Goal: Complete application form

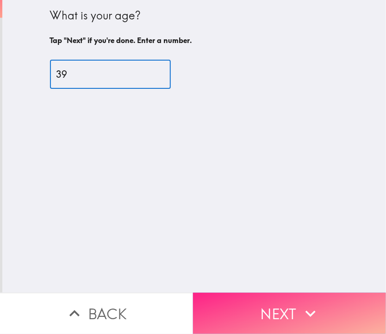
type input "39"
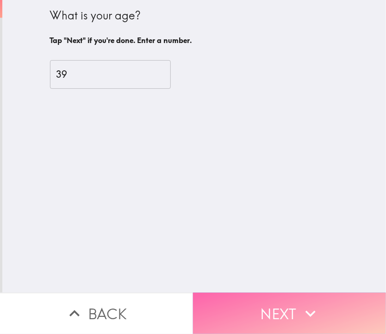
click at [274, 296] on button "Next" at bounding box center [289, 313] width 193 height 41
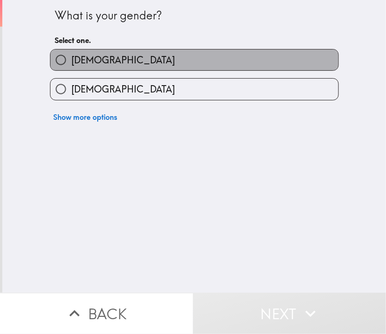
click at [271, 66] on label "[DEMOGRAPHIC_DATA]" at bounding box center [194, 59] width 288 height 21
click at [71, 66] on input "[DEMOGRAPHIC_DATA]" at bounding box center [60, 59] width 21 height 21
radio input "true"
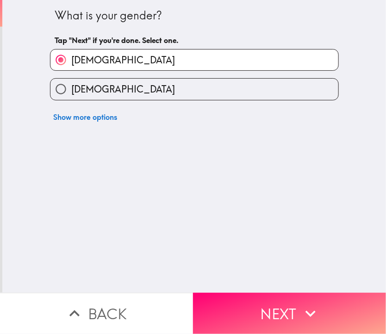
drag, startPoint x: 261, startPoint y: 220, endPoint x: 266, endPoint y: 262, distance: 42.0
click at [266, 262] on div "What is your gender? Tap "Next" if you're done. Select one. [DEMOGRAPHIC_DATA] …" at bounding box center [193, 146] width 383 height 293
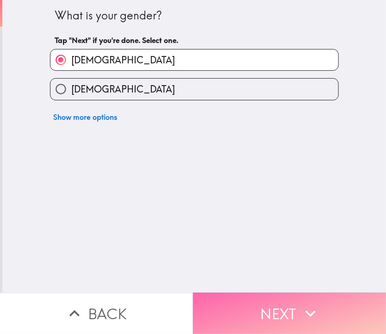
click at [276, 312] on button "Next" at bounding box center [289, 313] width 193 height 41
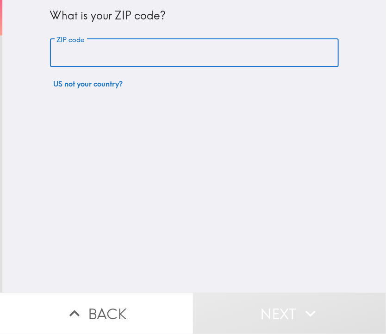
click at [194, 52] on input "ZIP code" at bounding box center [194, 53] width 288 height 29
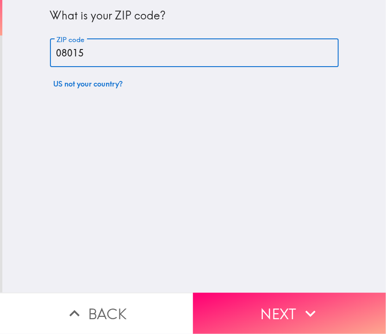
type input "08015"
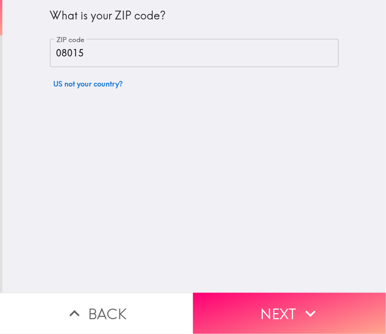
drag, startPoint x: 263, startPoint y: 137, endPoint x: 250, endPoint y: 265, distance: 128.6
click at [250, 265] on div "What is your ZIP code? ZIP code 08015 ZIP code US not your country?" at bounding box center [193, 146] width 383 height 293
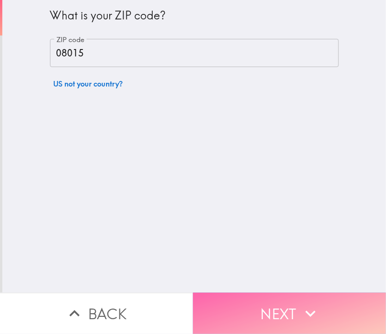
click at [264, 293] on button "Next" at bounding box center [289, 313] width 193 height 41
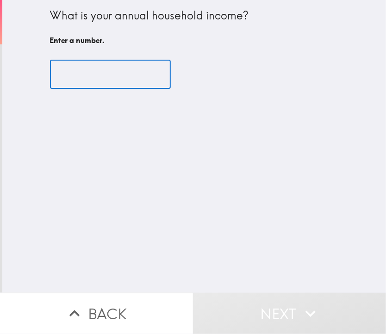
click at [126, 66] on input "number" at bounding box center [110, 74] width 121 height 29
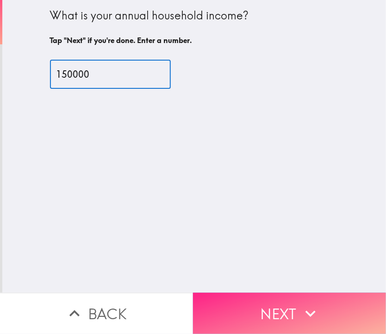
type input "150000"
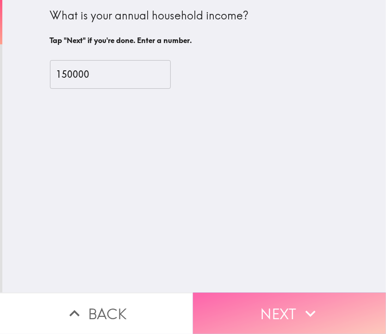
click at [274, 307] on button "Next" at bounding box center [289, 313] width 193 height 41
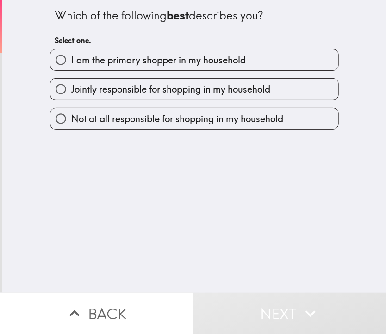
click at [169, 55] on span "I am the primary shopper in my household" at bounding box center [158, 60] width 174 height 13
click at [71, 55] on input "I am the primary shopper in my household" at bounding box center [60, 59] width 21 height 21
radio input "true"
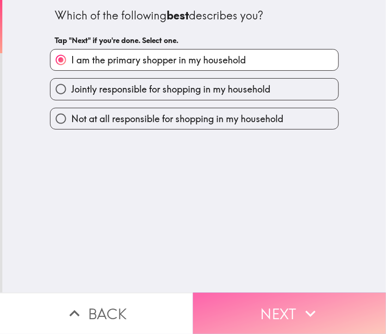
click at [272, 304] on button "Next" at bounding box center [289, 313] width 193 height 41
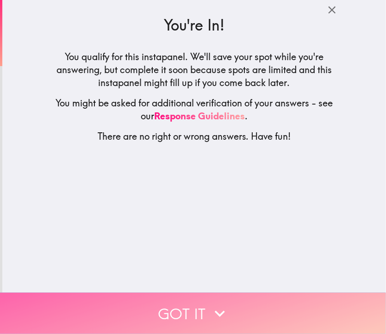
click at [221, 293] on button "Got it" at bounding box center [193, 313] width 386 height 41
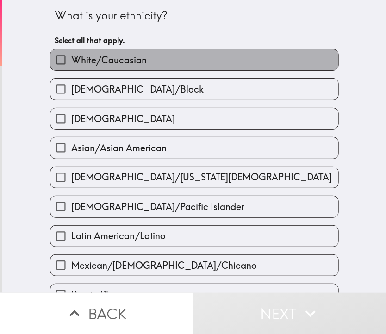
click at [222, 60] on label "White/Caucasian" at bounding box center [194, 59] width 288 height 21
click at [71, 60] on input "White/Caucasian" at bounding box center [60, 59] width 21 height 21
checkbox input "true"
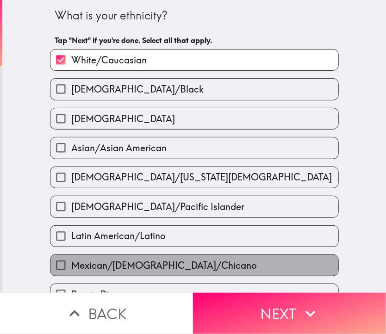
click at [266, 259] on label "Mexican/[DEMOGRAPHIC_DATA]/Chicano" at bounding box center [194, 265] width 288 height 21
click at [71, 259] on input "Mexican/[DEMOGRAPHIC_DATA]/Chicano" at bounding box center [60, 265] width 21 height 21
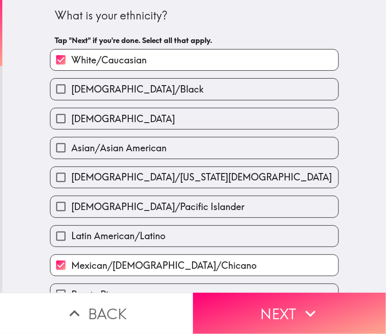
click at [263, 268] on label "Mexican/[DEMOGRAPHIC_DATA]/Chicano" at bounding box center [194, 265] width 288 height 21
click at [71, 268] on input "Mexican/[DEMOGRAPHIC_DATA]/Chicano" at bounding box center [60, 265] width 21 height 21
checkbox input "false"
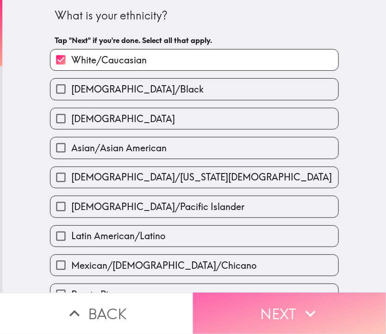
click at [276, 303] on button "Next" at bounding box center [289, 313] width 193 height 41
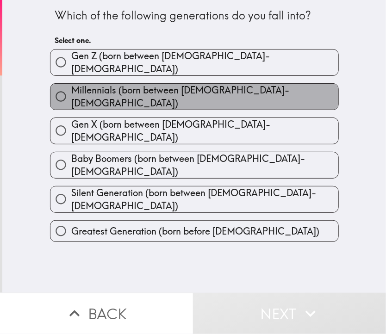
click at [200, 89] on span "Millennials (born between [DEMOGRAPHIC_DATA]-[DEMOGRAPHIC_DATA])" at bounding box center [204, 97] width 267 height 26
click at [71, 89] on input "Millennials (born between [DEMOGRAPHIC_DATA]-[DEMOGRAPHIC_DATA])" at bounding box center [60, 96] width 21 height 21
radio input "true"
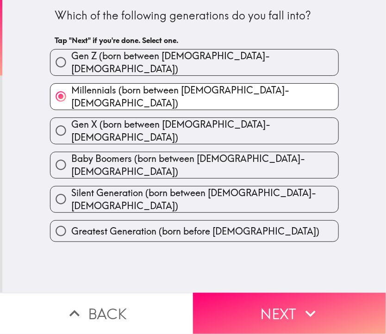
click at [251, 237] on div "Which of the following generations do you fall into? Tap "Next" if you're done.…" at bounding box center [193, 146] width 383 height 293
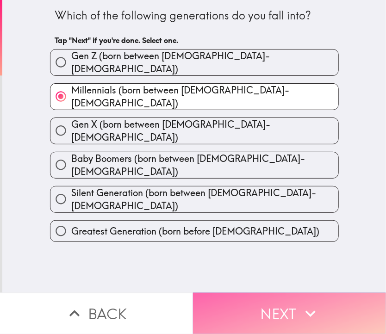
click at [260, 320] on button "Next" at bounding box center [289, 313] width 193 height 41
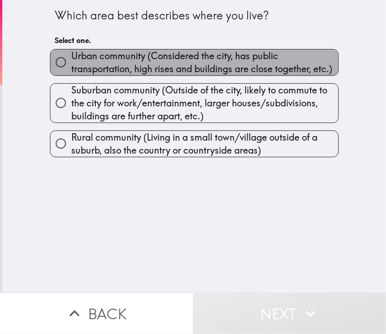
click at [251, 61] on span "Urban community (Considered the city, has public transportation, high rises and…" at bounding box center [204, 62] width 267 height 26
click at [71, 61] on input "Urban community (Considered the city, has public transportation, high rises and…" at bounding box center [60, 62] width 21 height 21
radio input "true"
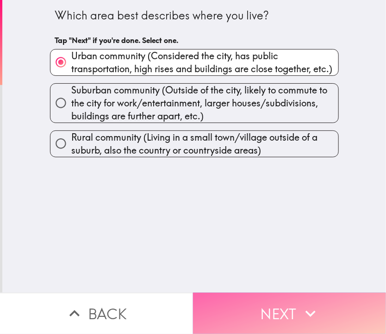
click at [280, 294] on button "Next" at bounding box center [289, 313] width 193 height 41
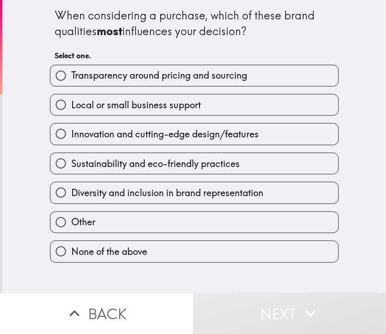
drag, startPoint x: 41, startPoint y: 11, endPoint x: 47, endPoint y: 8, distance: 6.2
click at [47, 8] on div "When considering a purchase, which of these brand qualities most influences you…" at bounding box center [194, 131] width 296 height 263
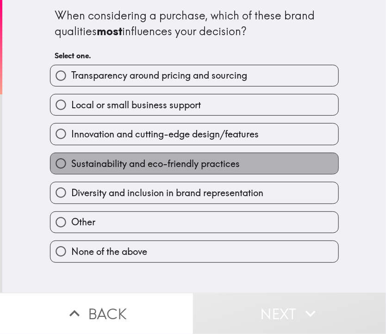
click at [159, 159] on span "Sustainability and eco-friendly practices" at bounding box center [155, 163] width 168 height 13
click at [71, 159] on input "Sustainability and eco-friendly practices" at bounding box center [60, 163] width 21 height 21
radio input "true"
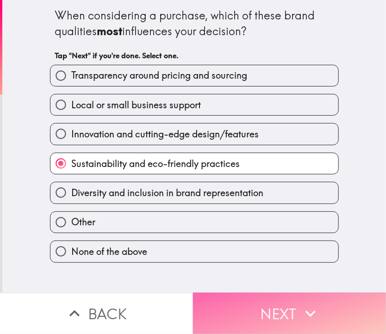
click at [311, 293] on button "Next" at bounding box center [289, 313] width 193 height 41
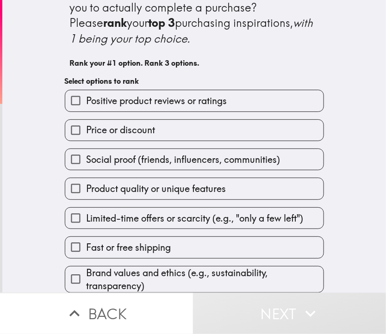
scroll to position [24, 0]
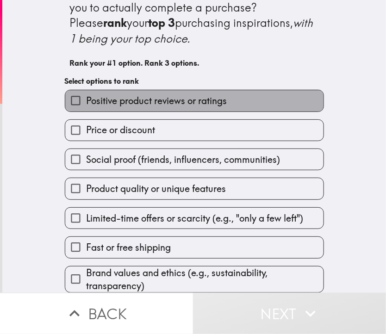
click at [189, 98] on span "Positive product reviews or ratings" at bounding box center [156, 100] width 141 height 13
click at [86, 98] on input "Positive product reviews or ratings" at bounding box center [75, 100] width 21 height 21
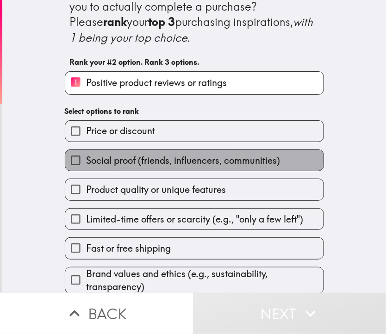
click at [190, 166] on label "Social proof (friends, influencers, communities)" at bounding box center [194, 160] width 258 height 21
click at [86, 166] on input "Social proof (friends, influencers, communities)" at bounding box center [75, 160] width 21 height 21
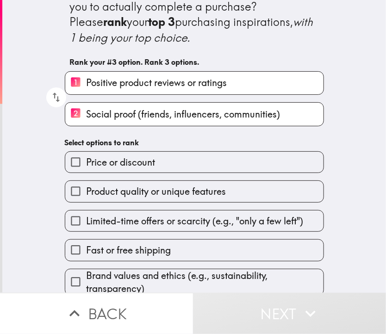
scroll to position [32, 0]
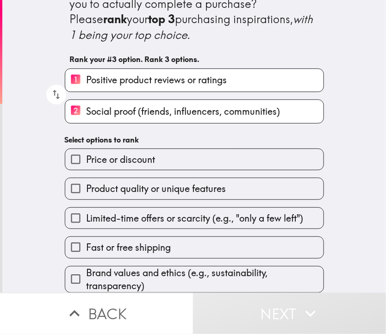
click at [163, 268] on span "Brand values and ethics (e.g., sustainability, transparency)" at bounding box center [204, 279] width 237 height 26
click at [86, 269] on input "Brand values and ethics (e.g., sustainability, transparency)" at bounding box center [75, 279] width 21 height 21
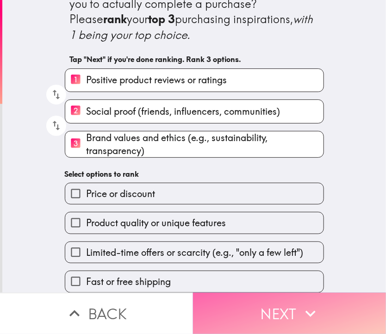
click at [265, 298] on button "Next" at bounding box center [289, 313] width 193 height 41
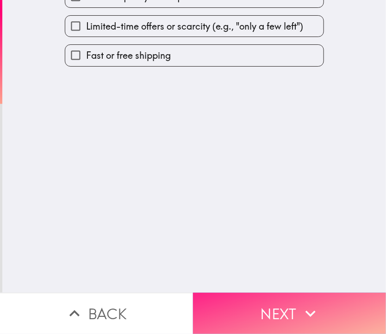
scroll to position [0, 0]
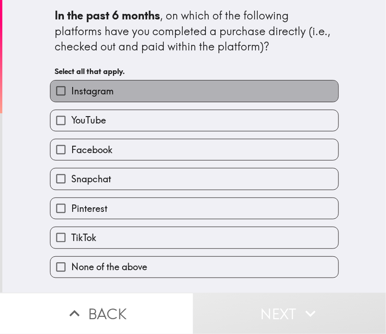
click at [216, 98] on label "Instagram" at bounding box center [194, 90] width 288 height 21
click at [71, 98] on input "Instagram" at bounding box center [60, 90] width 21 height 21
checkbox input "true"
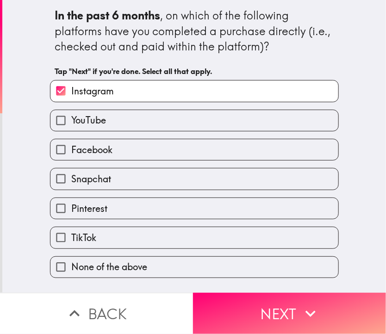
click at [214, 132] on div "Facebook" at bounding box center [191, 145] width 296 height 29
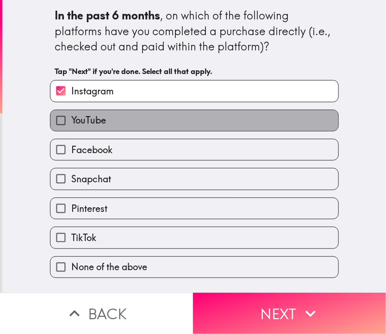
click at [214, 129] on label "YouTube" at bounding box center [194, 120] width 288 height 21
click at [71, 129] on input "YouTube" at bounding box center [60, 120] width 21 height 21
checkbox input "true"
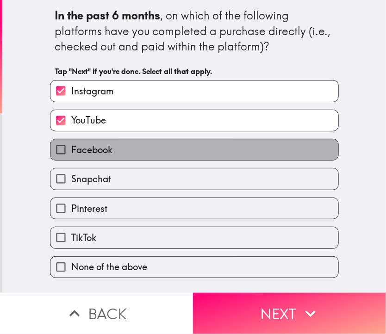
click at [214, 158] on label "Facebook" at bounding box center [194, 149] width 288 height 21
click at [71, 158] on input "Facebook" at bounding box center [60, 149] width 21 height 21
checkbox input "true"
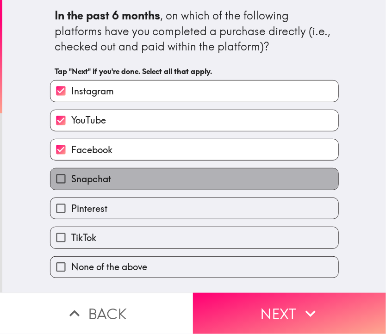
click at [211, 178] on label "Snapchat" at bounding box center [194, 178] width 288 height 21
click at [71, 178] on input "Snapchat" at bounding box center [60, 178] width 21 height 21
checkbox input "true"
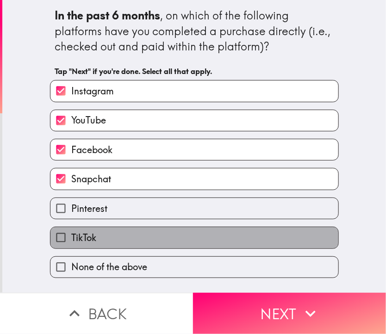
click at [204, 234] on label "TikTok" at bounding box center [194, 237] width 288 height 21
click at [71, 234] on input "TikTok" at bounding box center [60, 237] width 21 height 21
checkbox input "true"
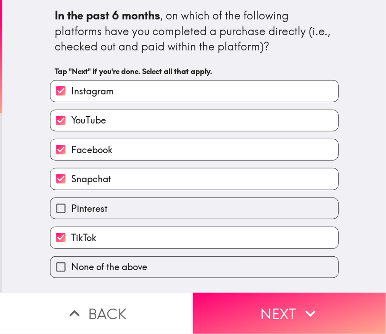
click at [239, 215] on label "Pinterest" at bounding box center [194, 208] width 288 height 21
click at [71, 215] on input "Pinterest" at bounding box center [60, 208] width 21 height 21
checkbox input "true"
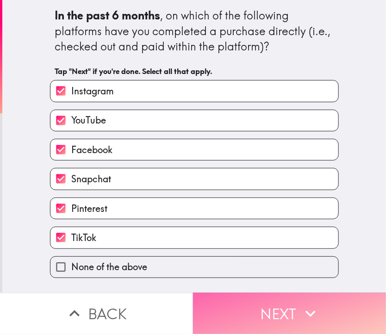
click at [282, 304] on button "Next" at bounding box center [289, 313] width 193 height 41
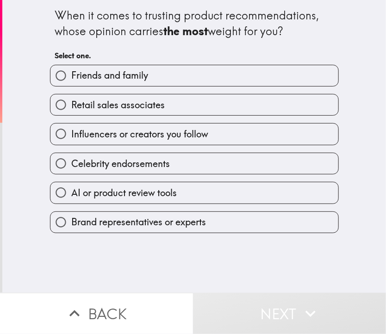
click at [239, 86] on div "Retail sales associates" at bounding box center [191, 100] width 296 height 29
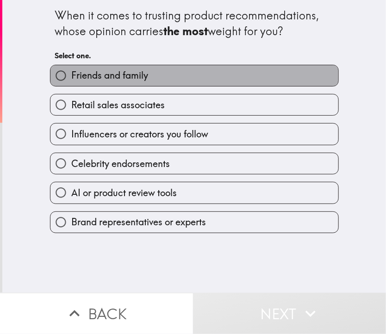
click at [240, 82] on label "Friends and family" at bounding box center [194, 75] width 288 height 21
click at [71, 82] on input "Friends and family" at bounding box center [60, 75] width 21 height 21
radio input "true"
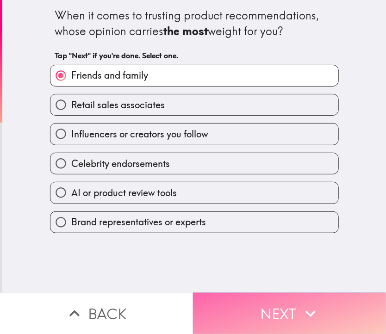
click at [279, 293] on button "Next" at bounding box center [289, 313] width 193 height 41
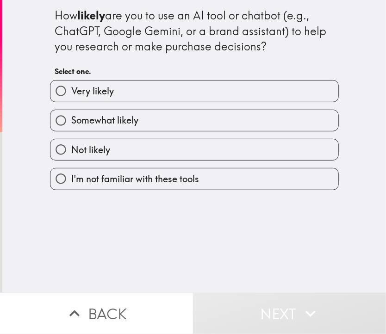
click at [231, 116] on label "Somewhat likely" at bounding box center [194, 120] width 288 height 21
click at [71, 116] on input "Somewhat likely" at bounding box center [60, 120] width 21 height 21
radio input "true"
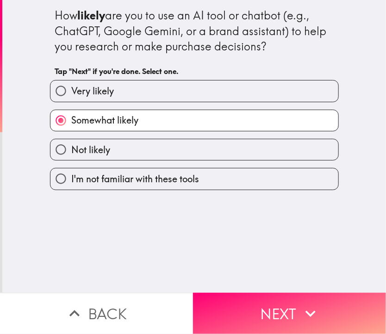
click at [244, 91] on label "Very likely" at bounding box center [194, 90] width 288 height 21
click at [71, 91] on input "Very likely" at bounding box center [60, 90] width 21 height 21
radio input "true"
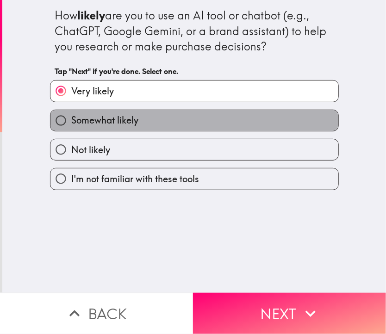
click at [265, 129] on label "Somewhat likely" at bounding box center [194, 120] width 288 height 21
click at [71, 129] on input "Somewhat likely" at bounding box center [60, 120] width 21 height 21
radio input "true"
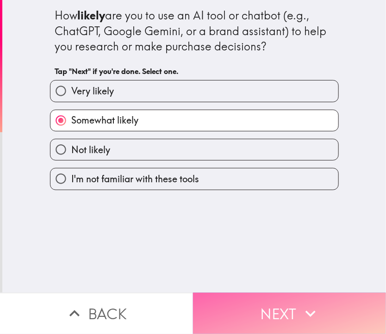
click at [294, 307] on button "Next" at bounding box center [289, 313] width 193 height 41
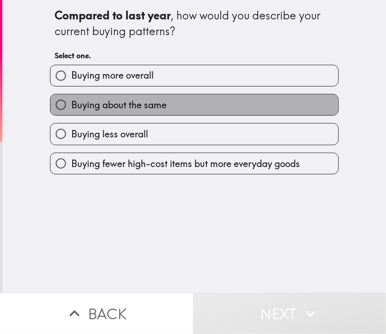
click at [178, 104] on label "Buying about the same" at bounding box center [194, 104] width 288 height 21
click at [71, 104] on input "Buying about the same" at bounding box center [60, 104] width 21 height 21
radio input "true"
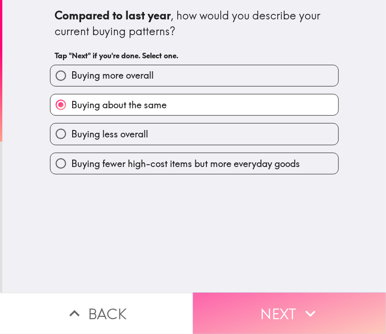
click at [279, 310] on button "Next" at bounding box center [289, 313] width 193 height 41
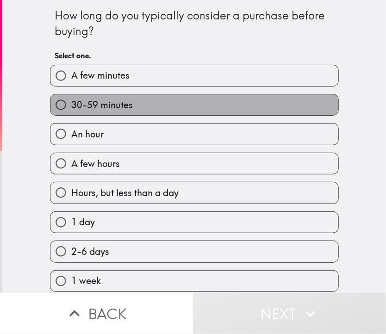
click at [166, 107] on label "30-59 minutes" at bounding box center [194, 104] width 288 height 21
click at [71, 107] on input "30-59 minutes" at bounding box center [60, 104] width 21 height 21
radio input "true"
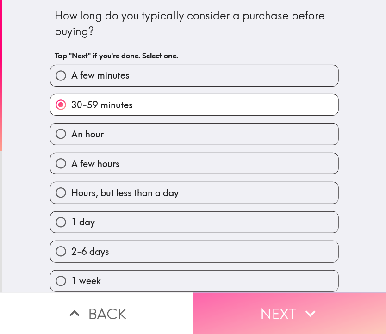
click at [231, 312] on button "Next" at bounding box center [289, 313] width 193 height 41
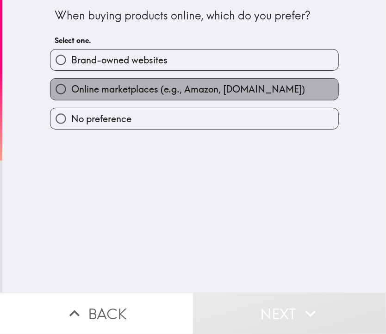
click at [218, 89] on span "Online marketplaces (e.g., Amazon, [DOMAIN_NAME])" at bounding box center [187, 89] width 233 height 13
click at [71, 89] on input "Online marketplaces (e.g., Amazon, [DOMAIN_NAME])" at bounding box center [60, 89] width 21 height 21
radio input "true"
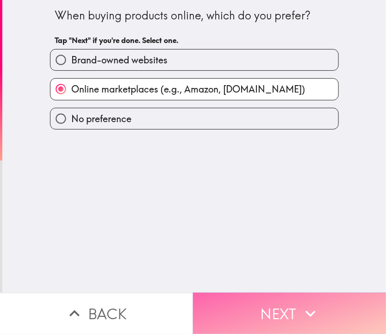
click at [265, 293] on button "Next" at bounding box center [289, 313] width 193 height 41
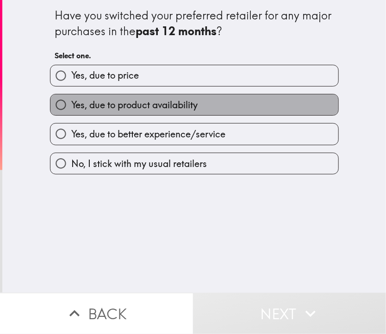
click at [238, 101] on label "Yes, due to product availability" at bounding box center [194, 104] width 288 height 21
click at [71, 101] on input "Yes, due to product availability" at bounding box center [60, 104] width 21 height 21
radio input "true"
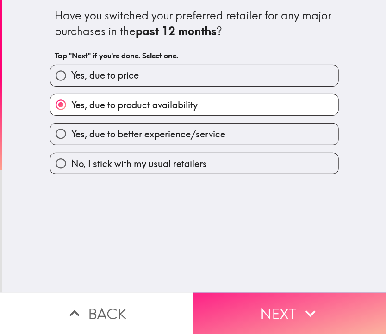
drag, startPoint x: 266, startPoint y: 261, endPoint x: 274, endPoint y: 300, distance: 40.5
click at [274, 300] on div "Have you switched your preferred retailer for any major purchases in the past 1…" at bounding box center [193, 167] width 386 height 334
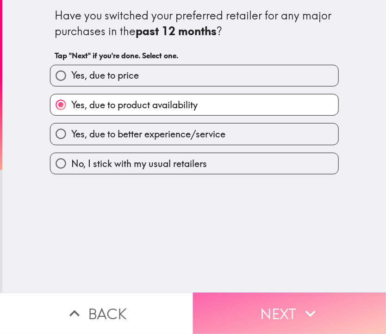
click at [274, 300] on button "Next" at bounding box center [289, 313] width 193 height 41
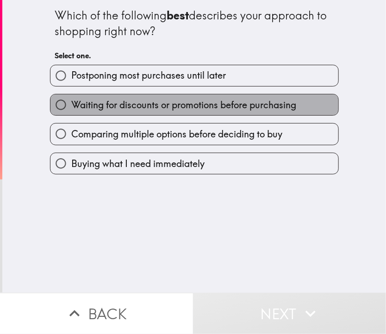
click at [210, 104] on span "Waiting for discounts or promotions before purchasing" at bounding box center [183, 104] width 225 height 13
click at [71, 104] on input "Waiting for discounts or promotions before purchasing" at bounding box center [60, 104] width 21 height 21
radio input "true"
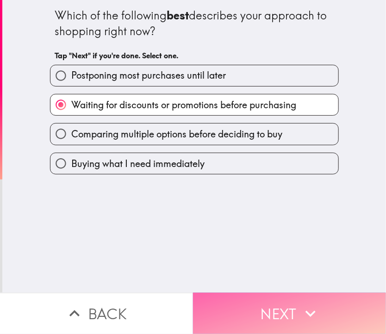
click at [281, 300] on button "Next" at bounding box center [289, 313] width 193 height 41
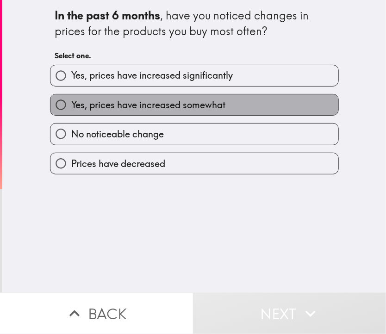
click at [220, 104] on label "Yes, prices have increased somewhat" at bounding box center [194, 104] width 288 height 21
click at [71, 104] on input "Yes, prices have increased somewhat" at bounding box center [60, 104] width 21 height 21
radio input "true"
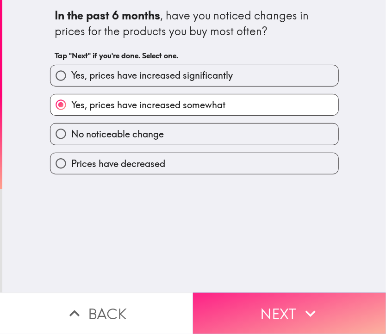
click at [266, 293] on button "Next" at bounding box center [289, 313] width 193 height 41
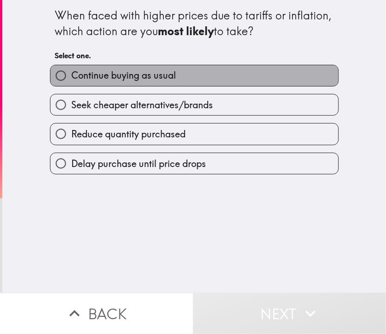
click at [204, 76] on label "Continue buying as usual" at bounding box center [194, 75] width 288 height 21
click at [71, 76] on input "Continue buying as usual" at bounding box center [60, 75] width 21 height 21
radio input "true"
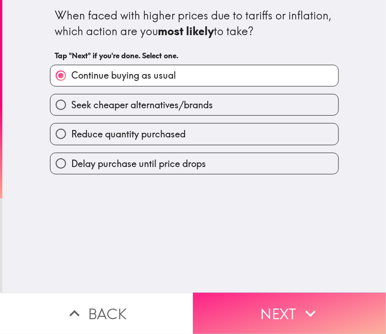
click at [292, 310] on button "Next" at bounding box center [289, 313] width 193 height 41
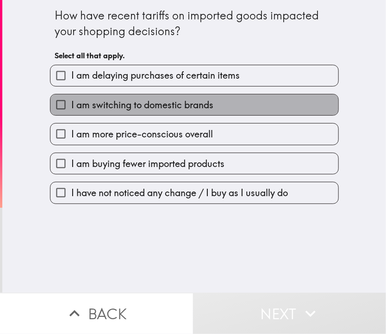
click at [240, 107] on label "I am switching to domestic brands" at bounding box center [194, 104] width 288 height 21
click at [71, 107] on input "I am switching to domestic brands" at bounding box center [60, 104] width 21 height 21
checkbox input "true"
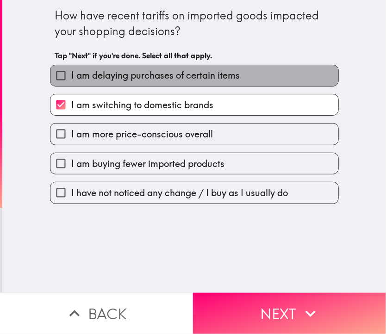
click at [277, 82] on label "I am delaying purchases of certain items" at bounding box center [194, 75] width 288 height 21
click at [71, 82] on input "I am delaying purchases of certain items" at bounding box center [60, 75] width 21 height 21
checkbox input "true"
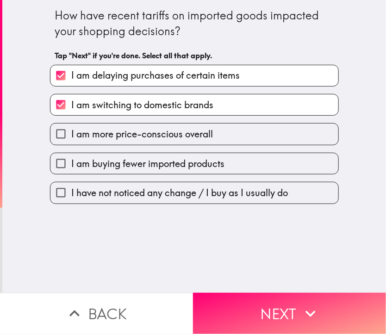
click at [259, 175] on div "I have not noticed any change / I buy as I usually do" at bounding box center [191, 188] width 296 height 29
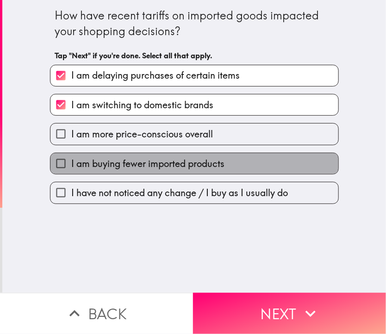
click at [264, 171] on label "I am buying fewer imported products" at bounding box center [194, 163] width 288 height 21
click at [71, 171] on input "I am buying fewer imported products" at bounding box center [60, 163] width 21 height 21
checkbox input "true"
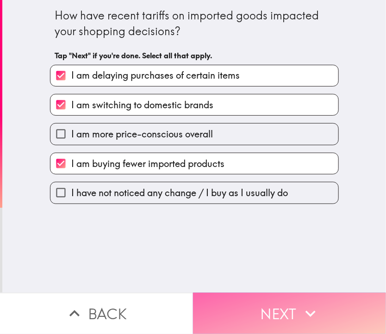
click at [296, 307] on button "Next" at bounding box center [289, 313] width 193 height 41
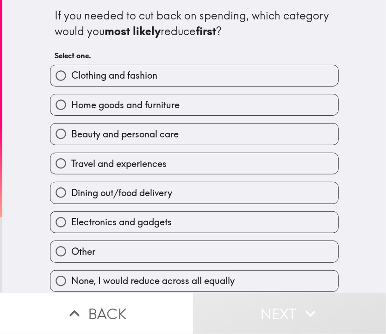
click at [252, 63] on div "Clothing and fashion" at bounding box center [191, 71] width 296 height 29
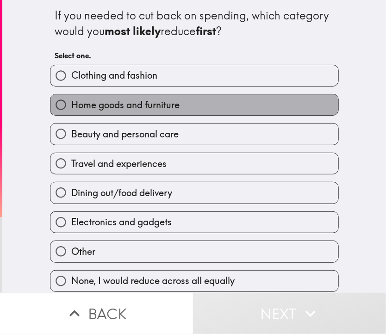
click at [189, 101] on label "Home goods and furniture" at bounding box center [194, 104] width 288 height 21
click at [71, 101] on input "Home goods and furniture" at bounding box center [60, 104] width 21 height 21
radio input "true"
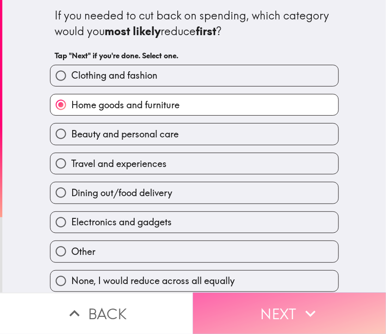
click at [292, 312] on button "Next" at bounding box center [289, 313] width 193 height 41
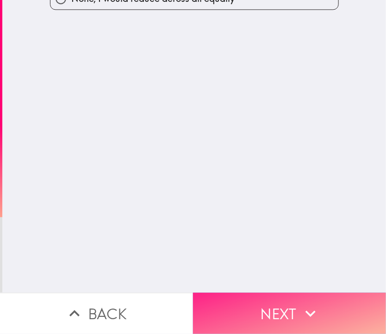
scroll to position [0, 0]
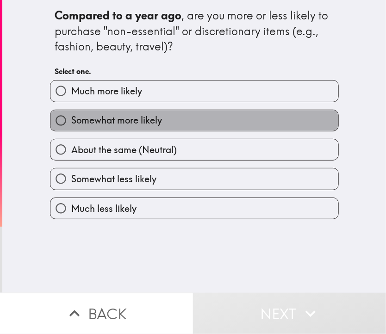
click at [229, 119] on label "Somewhat more likely" at bounding box center [194, 120] width 288 height 21
click at [71, 119] on input "Somewhat more likely" at bounding box center [60, 120] width 21 height 21
radio input "true"
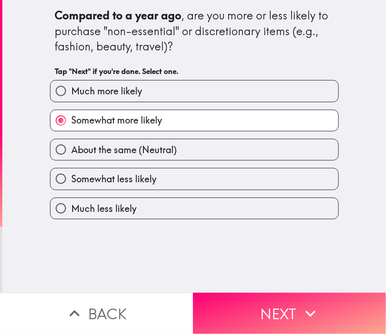
click at [239, 107] on div "Somewhat more likely" at bounding box center [191, 116] width 296 height 29
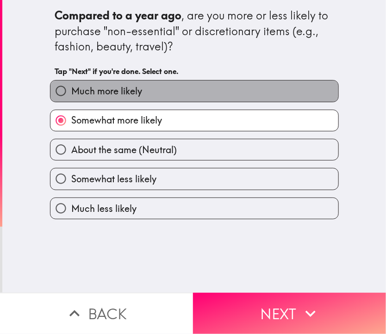
click at [260, 92] on label "Much more likely" at bounding box center [194, 90] width 288 height 21
click at [71, 92] on input "Much more likely" at bounding box center [60, 90] width 21 height 21
radio input "true"
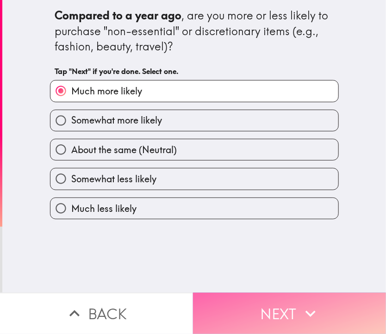
click at [289, 313] on button "Next" at bounding box center [289, 313] width 193 height 41
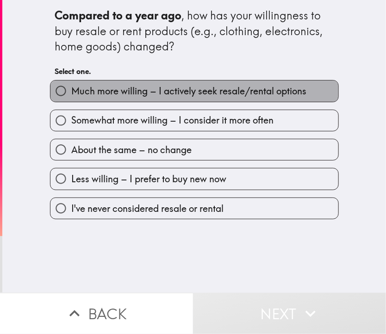
click at [264, 80] on label "Much more willing – I actively seek resale/rental options" at bounding box center [194, 90] width 288 height 21
click at [71, 80] on input "Much more willing – I actively seek resale/rental options" at bounding box center [60, 90] width 21 height 21
radio input "true"
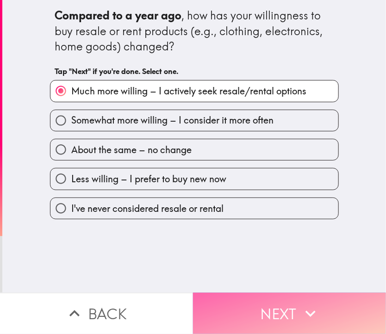
click at [264, 300] on button "Next" at bounding box center [289, 313] width 193 height 41
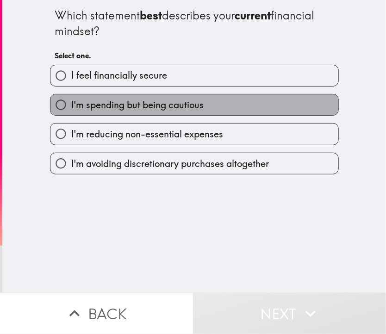
click at [222, 96] on label "I'm spending but being cautious" at bounding box center [194, 104] width 288 height 21
click at [71, 96] on input "I'm spending but being cautious" at bounding box center [60, 104] width 21 height 21
radio input "true"
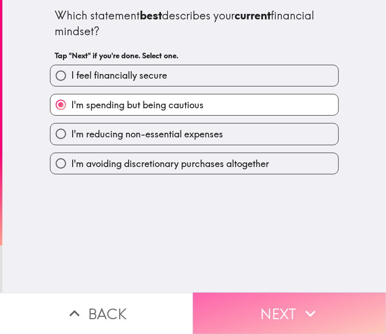
click at [303, 320] on button "Next" at bounding box center [289, 313] width 193 height 41
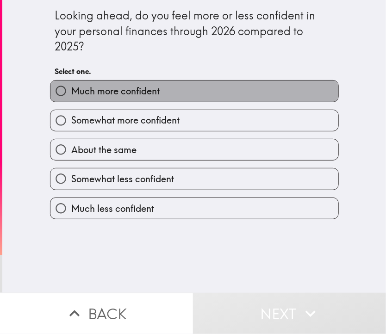
click at [241, 93] on label "Much more confident" at bounding box center [194, 90] width 288 height 21
click at [71, 93] on input "Much more confident" at bounding box center [60, 90] width 21 height 21
radio input "true"
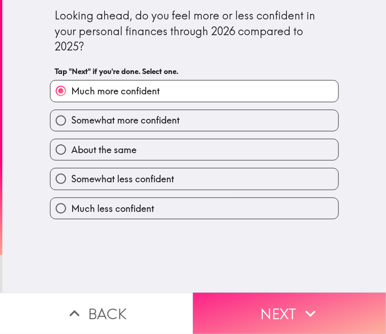
click at [279, 305] on button "Next" at bounding box center [289, 313] width 193 height 41
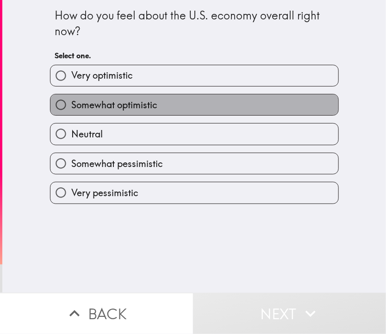
click at [204, 95] on label "Somewhat optimistic" at bounding box center [194, 104] width 288 height 21
click at [71, 95] on input "Somewhat optimistic" at bounding box center [60, 104] width 21 height 21
radio input "true"
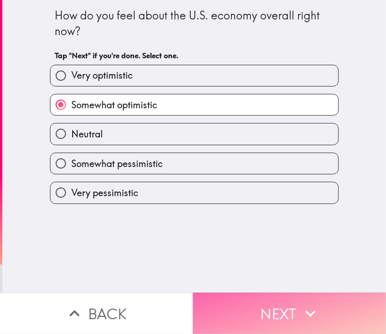
click at [309, 308] on icon "button" at bounding box center [310, 313] width 20 height 20
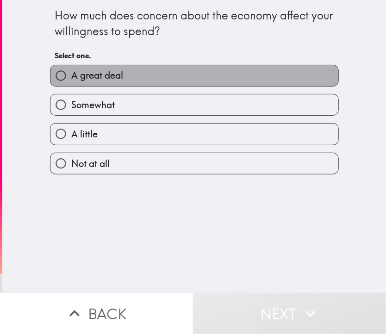
click at [270, 66] on label "A great deal" at bounding box center [194, 75] width 288 height 21
click at [71, 66] on input "A great deal" at bounding box center [60, 75] width 21 height 21
radio input "true"
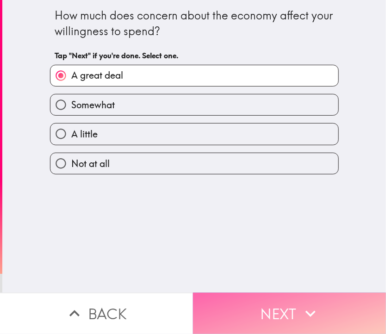
click at [282, 299] on button "Next" at bounding box center [289, 313] width 193 height 41
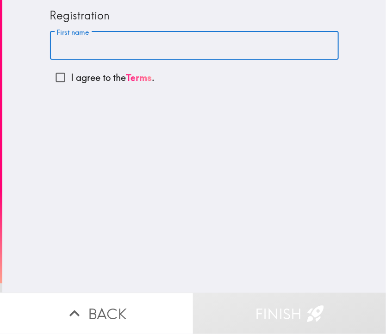
click at [225, 49] on input "First name" at bounding box center [194, 45] width 288 height 29
type input "anaf"
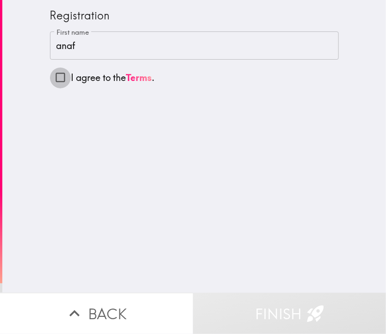
click at [50, 73] on input "I agree to the Terms ." at bounding box center [60, 77] width 21 height 21
checkbox input "true"
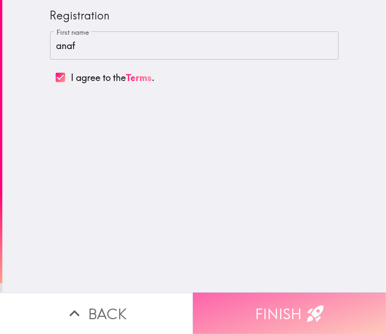
click at [284, 293] on button "Finish" at bounding box center [289, 313] width 193 height 41
